Goal: Use online tool/utility

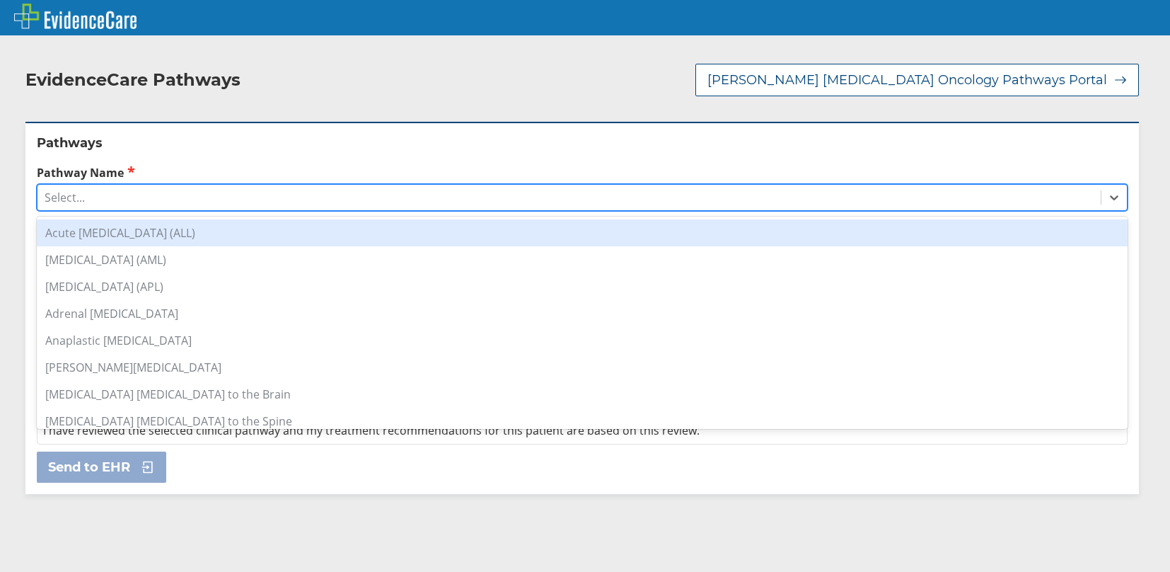
click at [79, 206] on div "Select..." at bounding box center [568, 197] width 1063 height 24
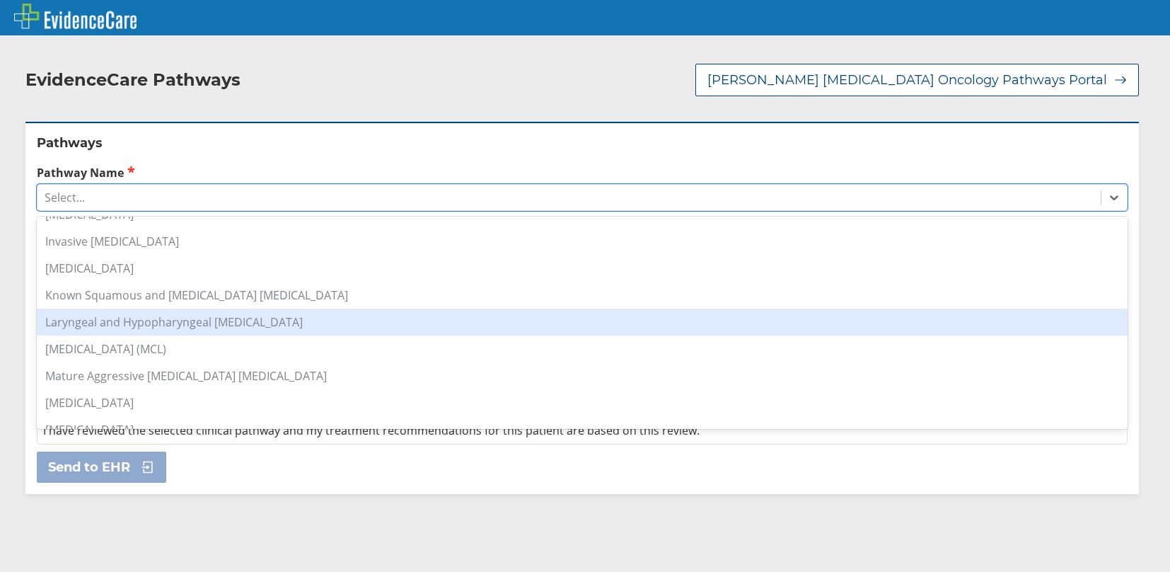
scroll to position [849, 0]
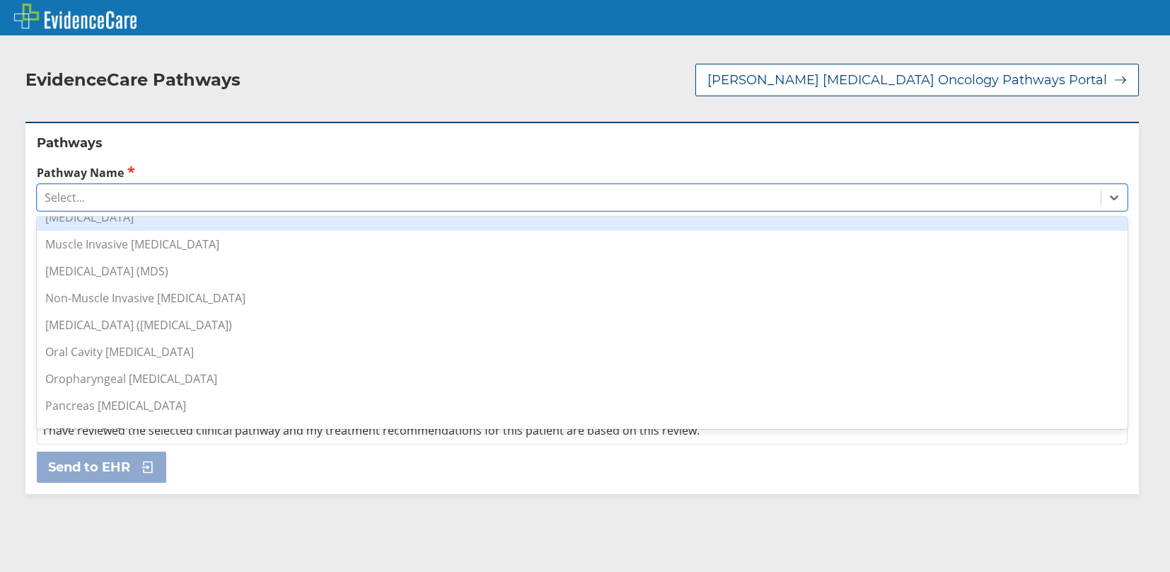
click at [139, 221] on div "[MEDICAL_DATA]" at bounding box center [582, 217] width 1091 height 27
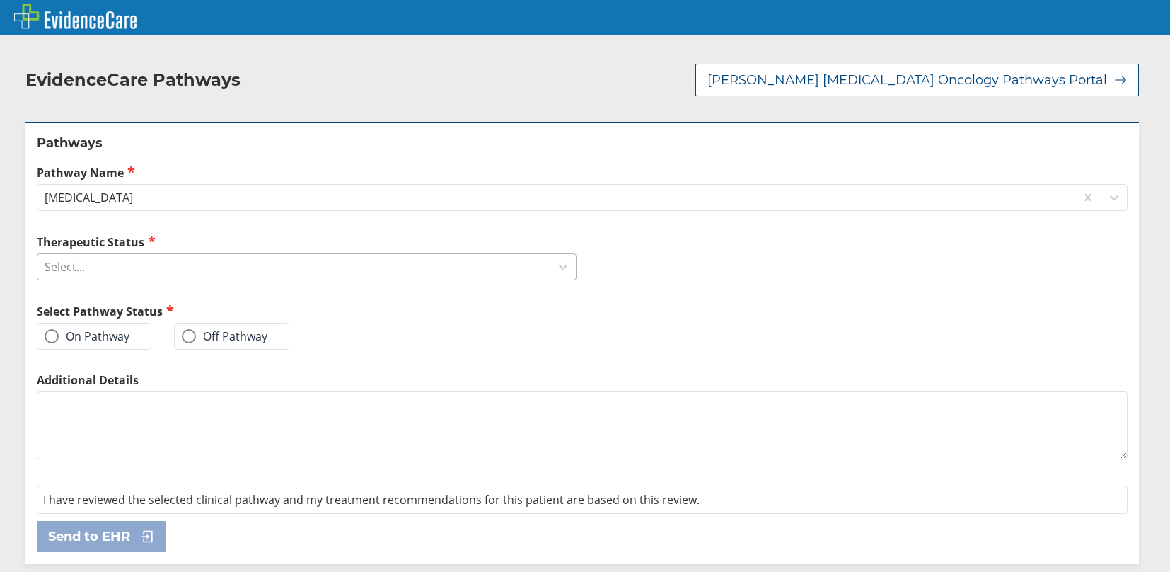
click at [99, 275] on div "Select..." at bounding box center [293, 267] width 512 height 24
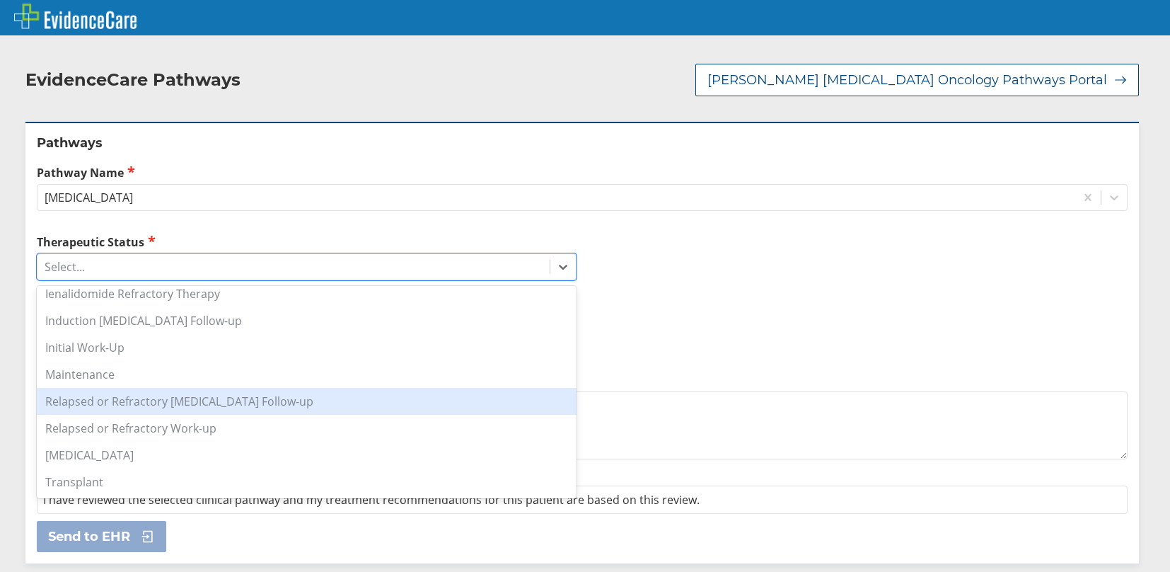
scroll to position [0, 0]
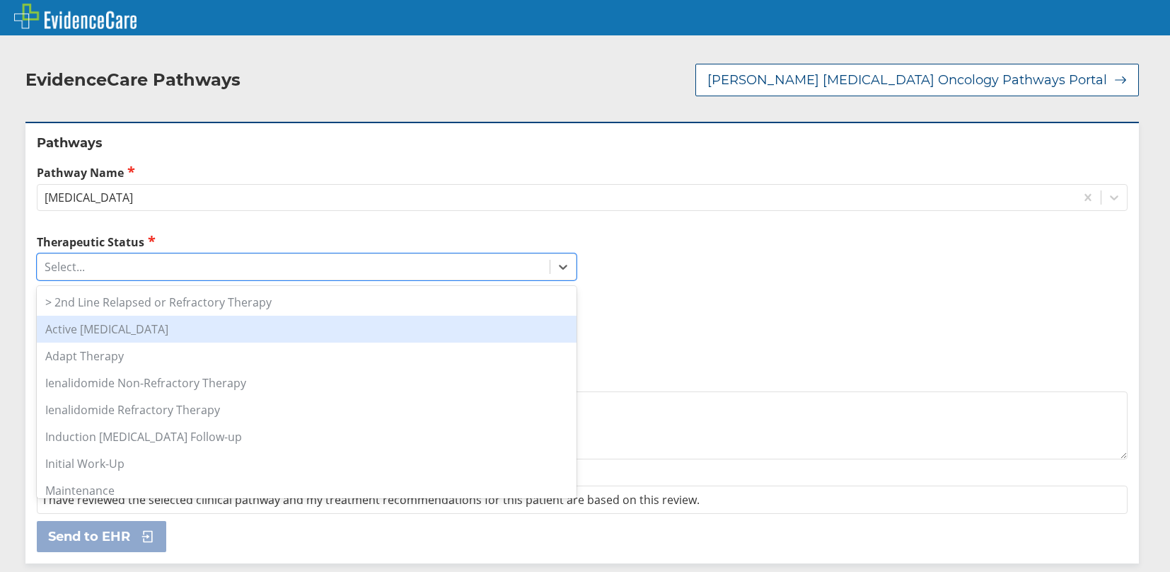
click at [156, 334] on div "Active [MEDICAL_DATA]" at bounding box center [307, 329] width 540 height 27
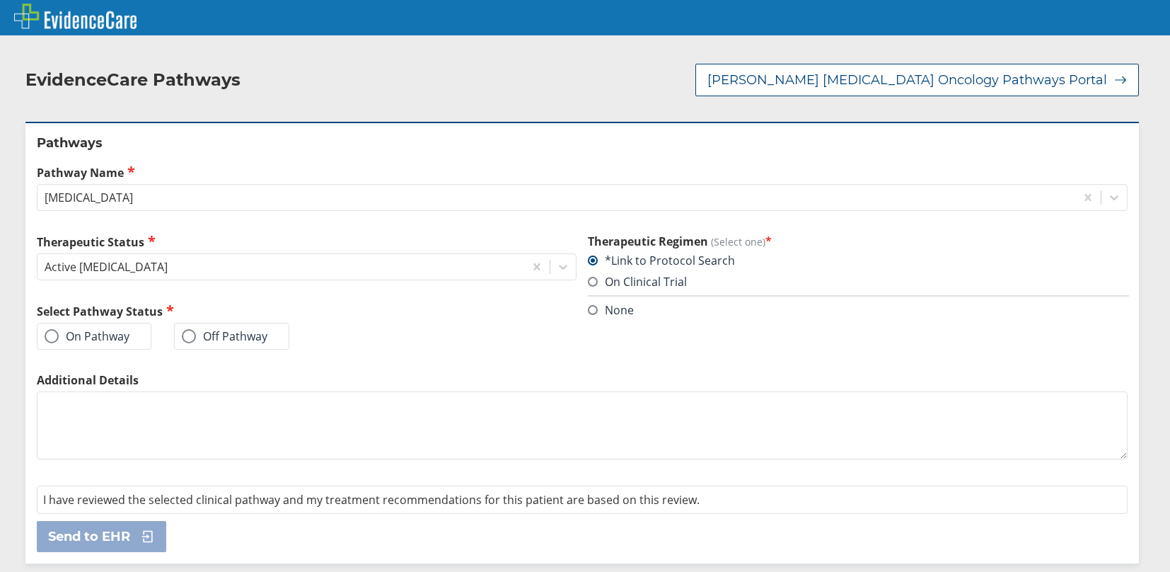
click at [56, 340] on span at bounding box center [52, 336] width 14 height 14
click at [0, 0] on input "On Pathway" at bounding box center [0, 0] width 0 height 0
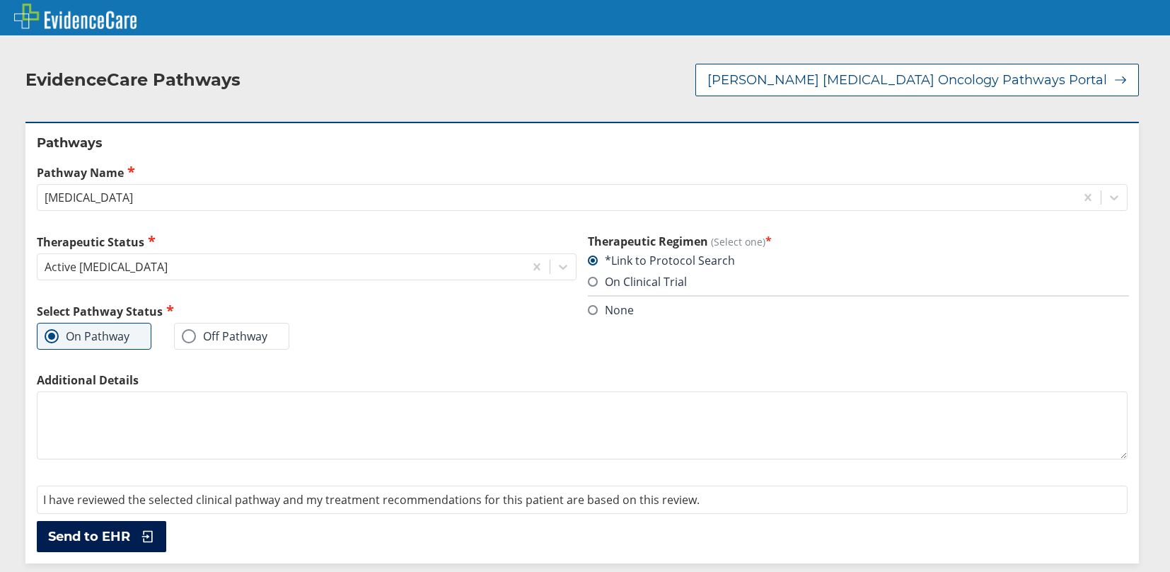
click at [141, 543] on icon at bounding box center [144, 536] width 21 height 14
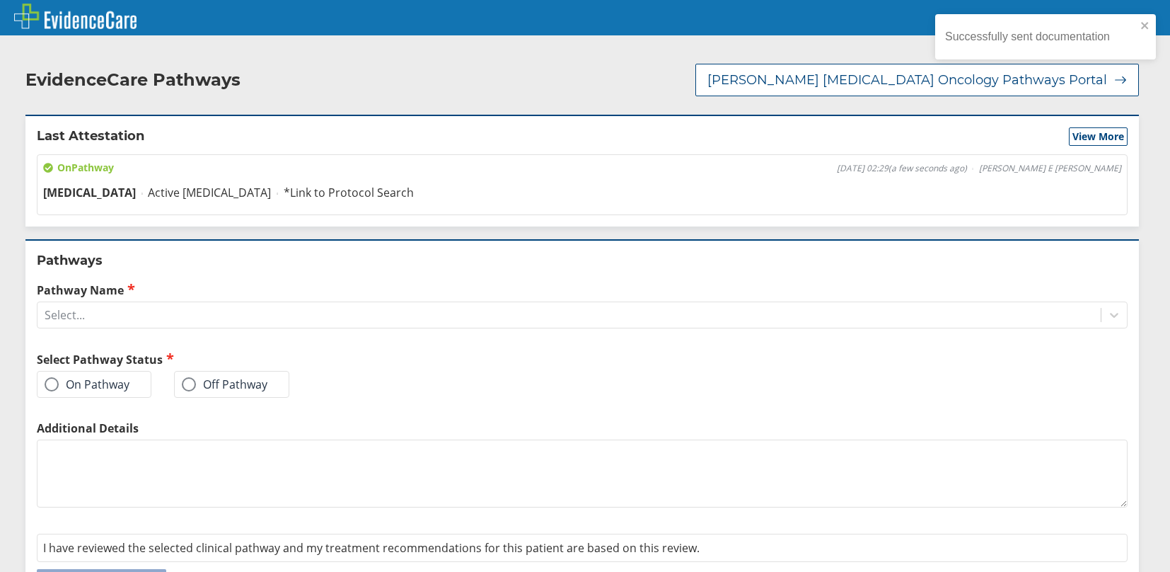
click at [54, 393] on div "On Pathway" at bounding box center [94, 384] width 115 height 27
click at [53, 388] on span at bounding box center [52, 384] width 14 height 14
click at [0, 0] on input "On Pathway" at bounding box center [0, 0] width 0 height 0
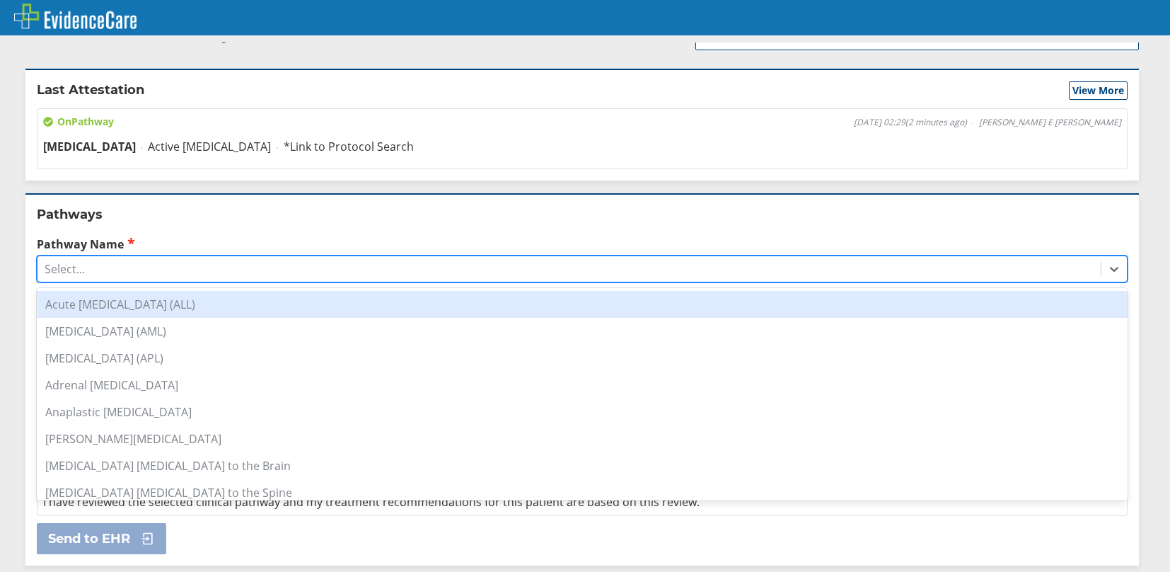
click at [86, 270] on div "Select..." at bounding box center [568, 269] width 1063 height 24
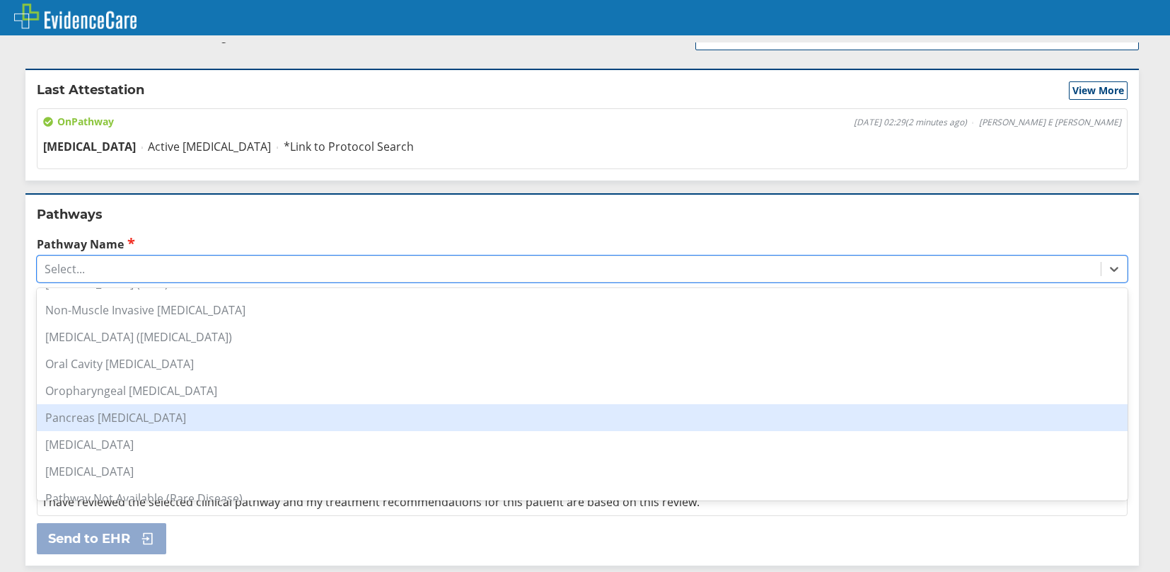
scroll to position [696, 0]
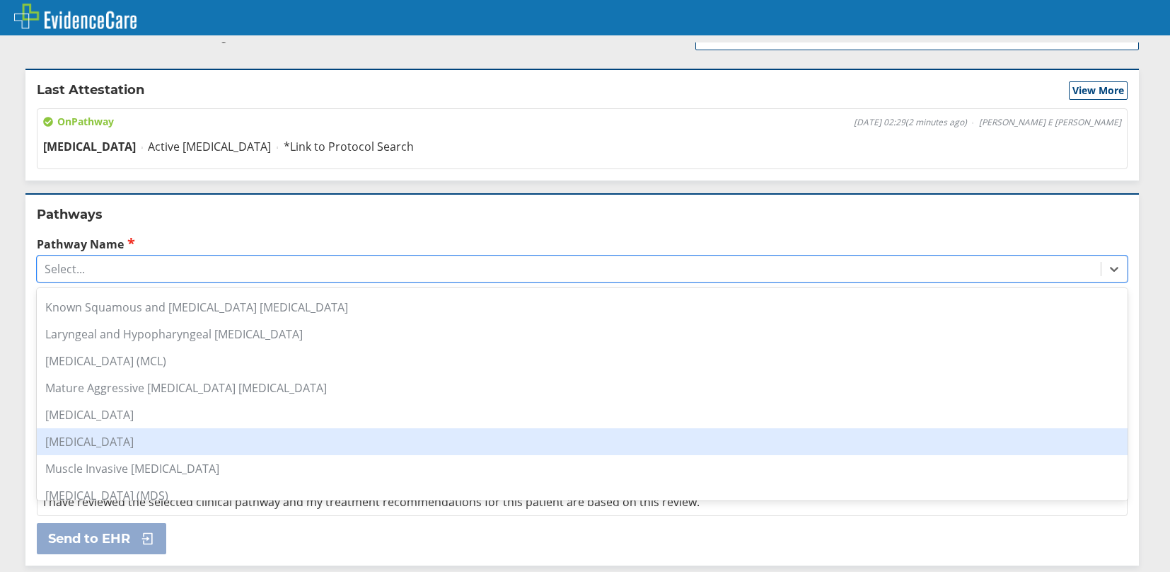
click at [173, 446] on div "[MEDICAL_DATA]" at bounding box center [582, 441] width 1091 height 27
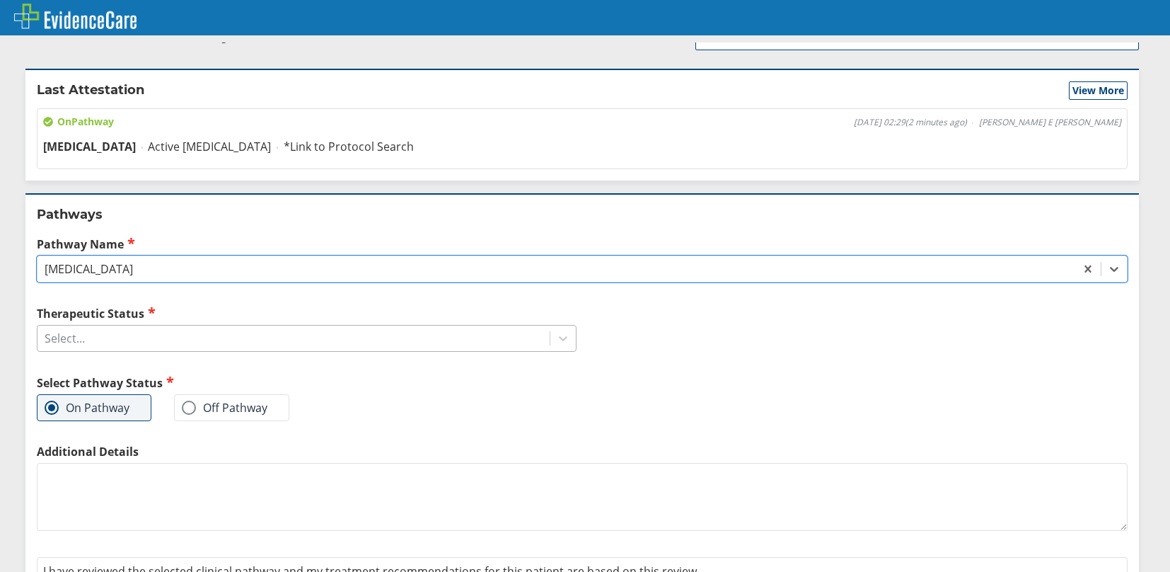
click at [138, 347] on div "Select..." at bounding box center [293, 338] width 512 height 24
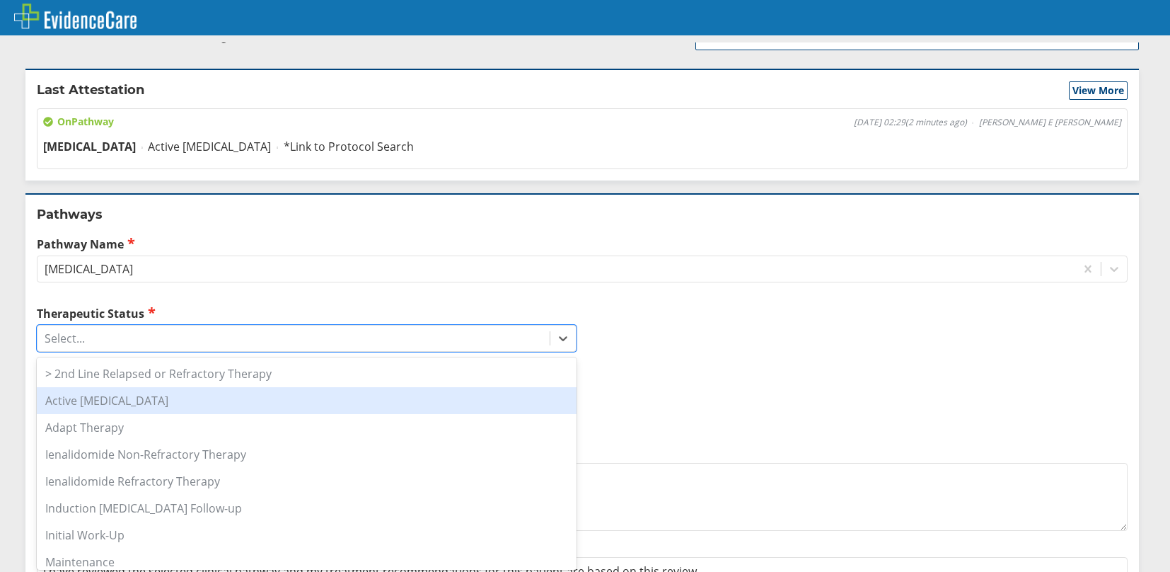
click at [151, 403] on div "Active [MEDICAL_DATA]" at bounding box center [307, 400] width 540 height 27
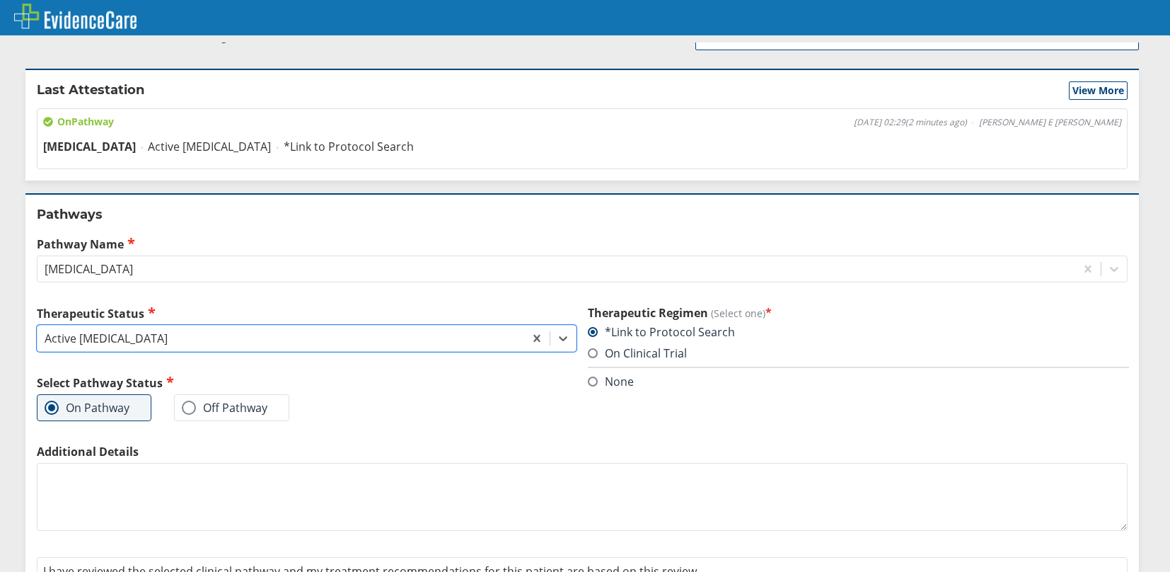
scroll to position [115, 0]
